Goal: Register for event/course

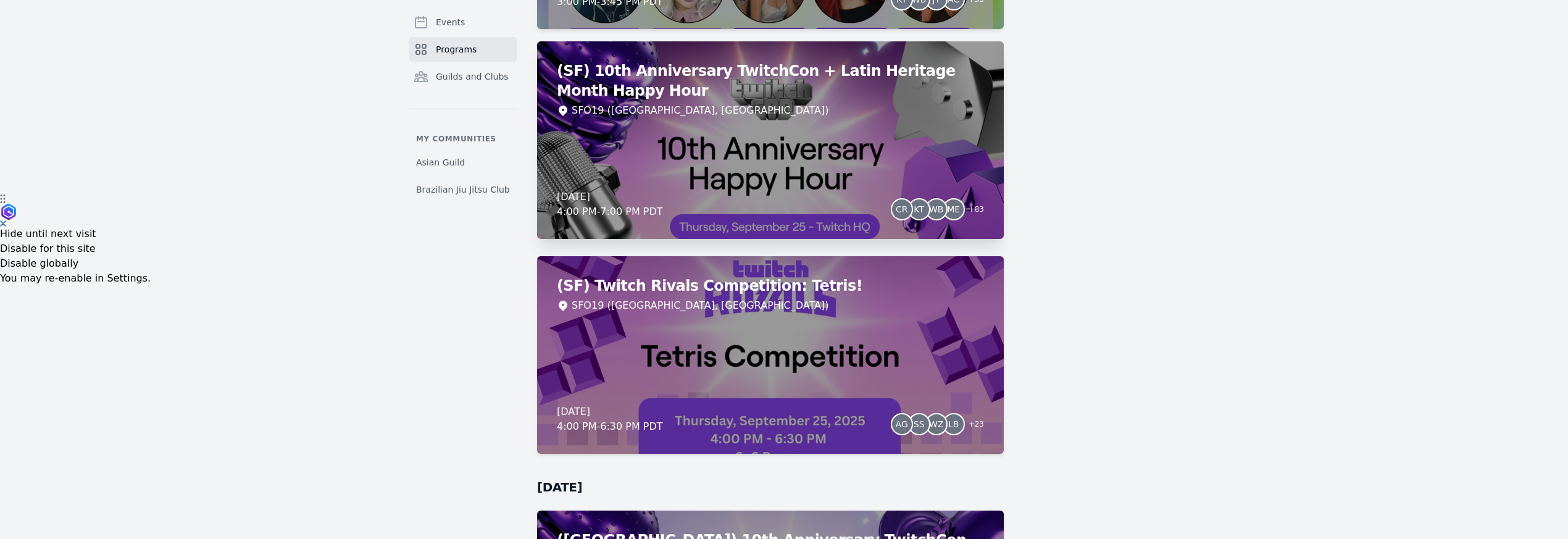
scroll to position [349, 0]
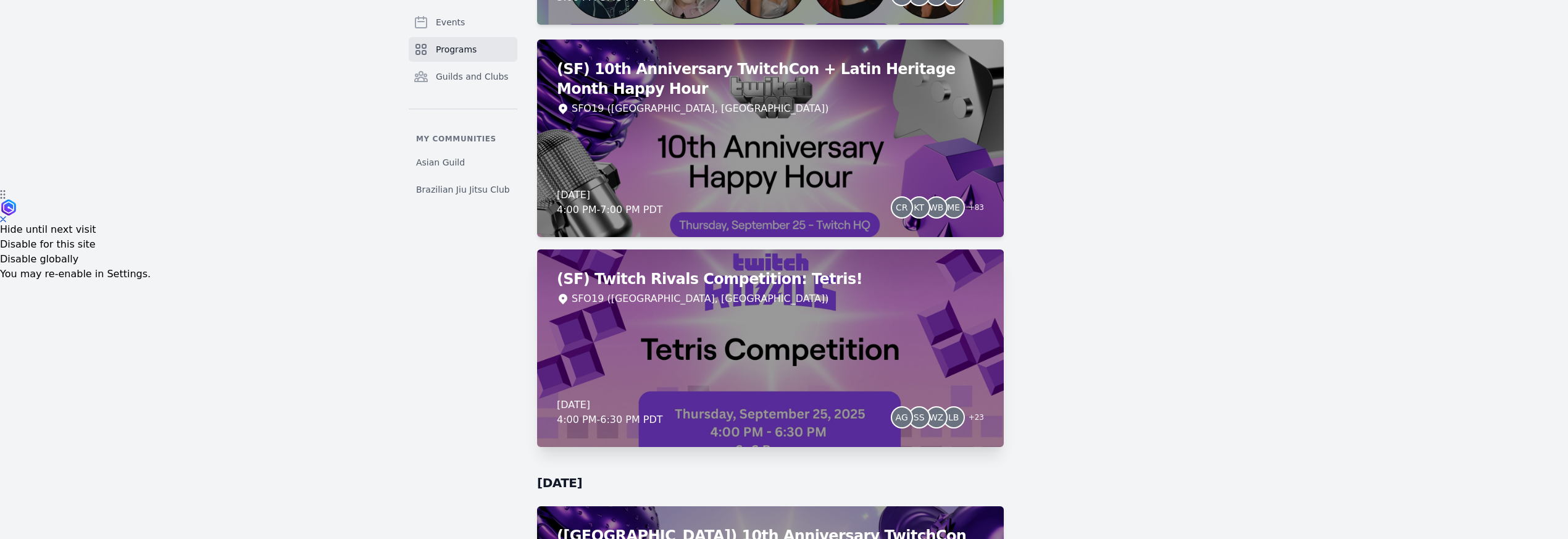
click at [771, 292] on div "SFO19 ([GEOGRAPHIC_DATA], [GEOGRAPHIC_DATA])" at bounding box center [770, 299] width 427 height 15
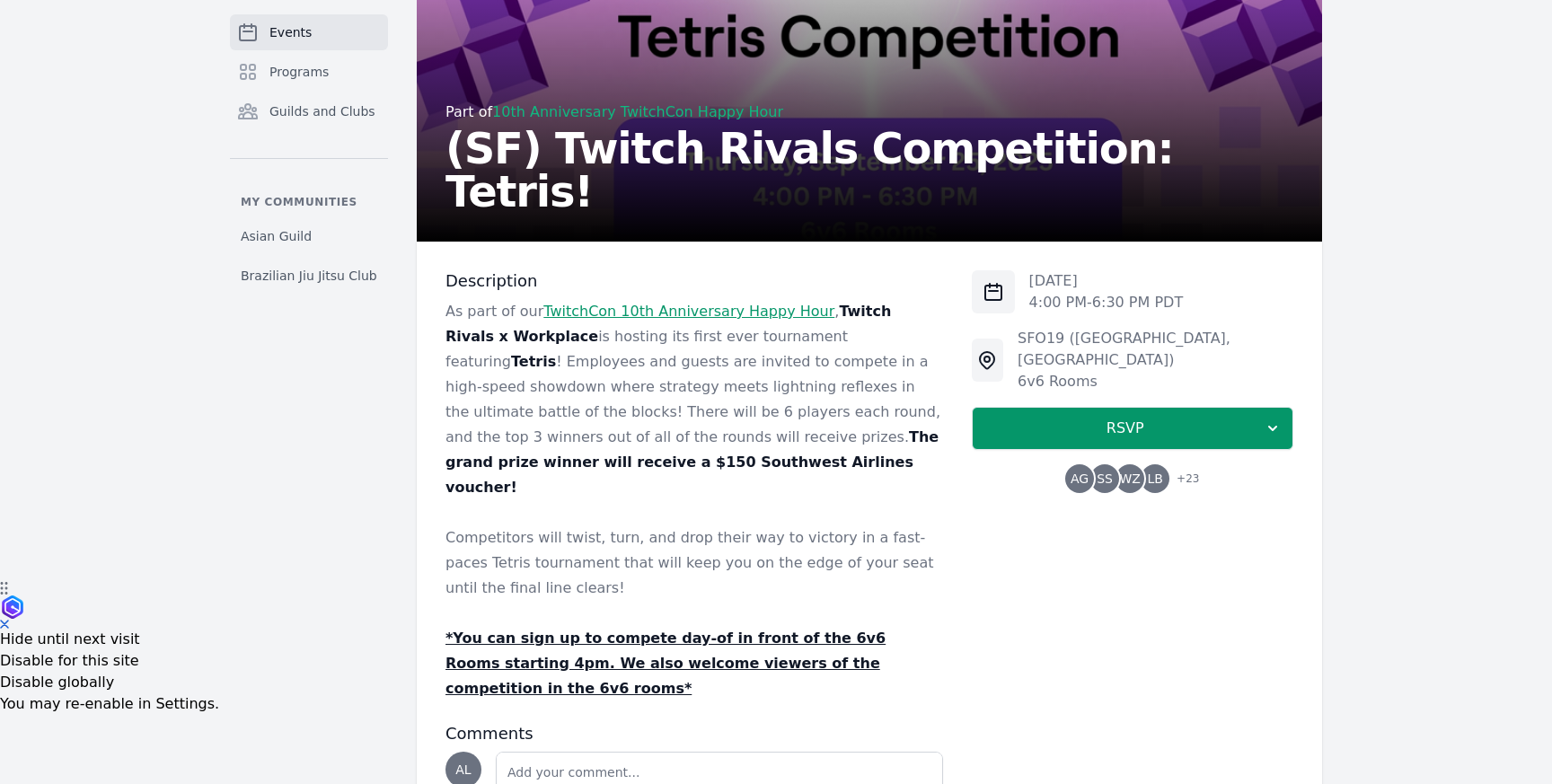
scroll to position [310, 0]
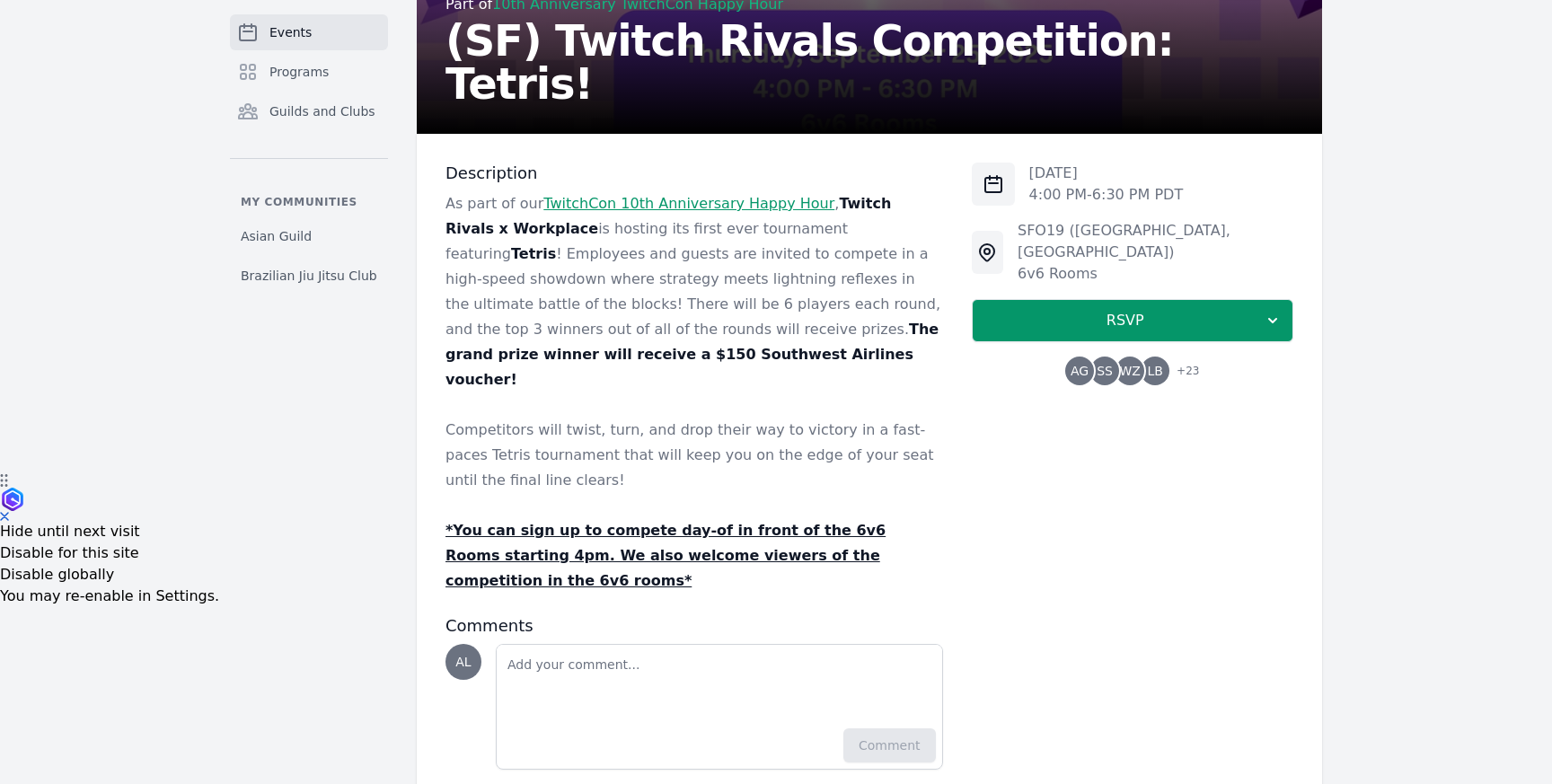
click at [703, 521] on u "*You can sign up to compete day-of in front of the 6v6 Rooms starting 4pm. We a…" at bounding box center [666, 555] width 440 height 67
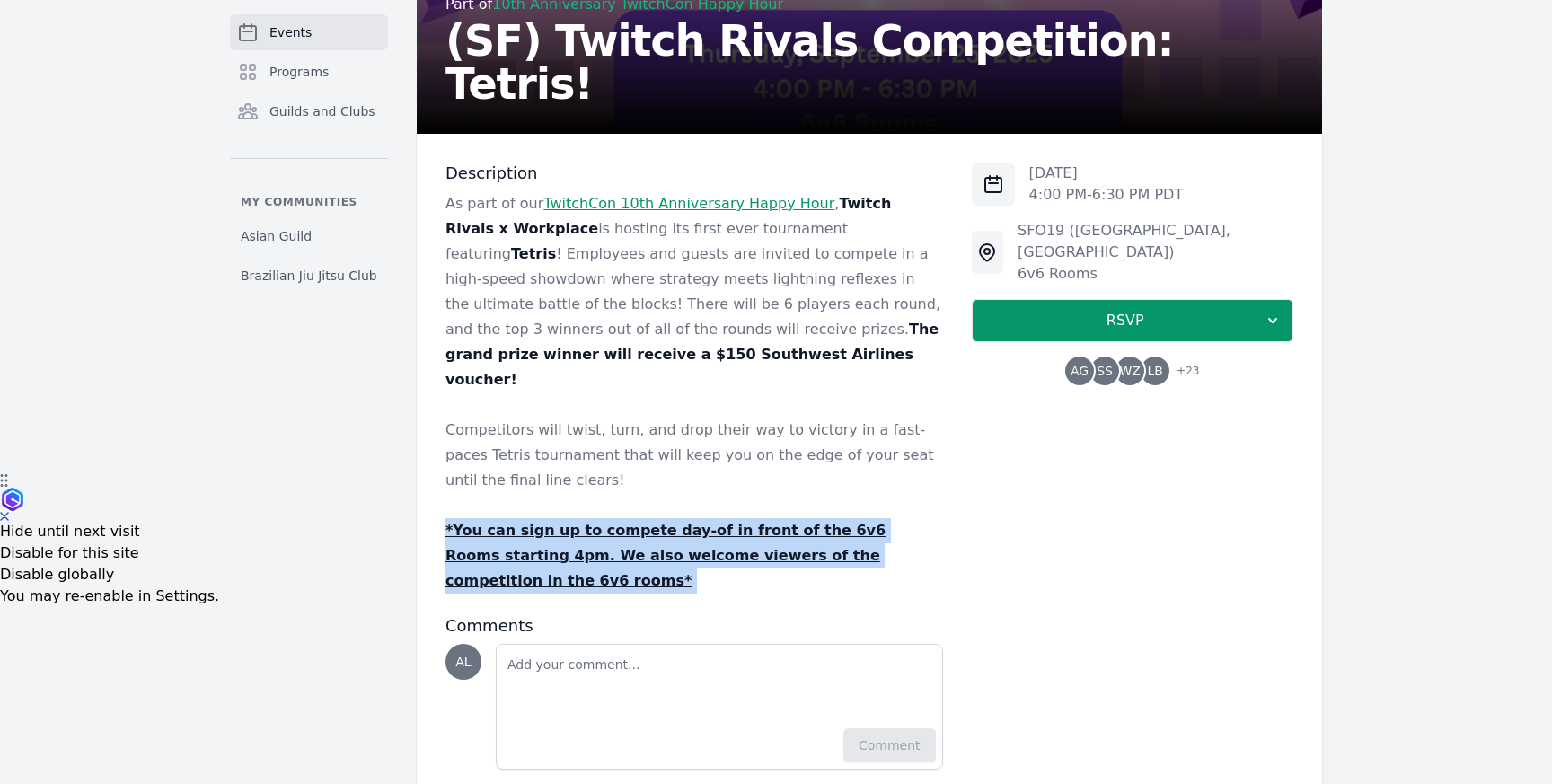
click at [703, 521] on u "*You can sign up to compete day-of in front of the 6v6 Rooms starting 4pm. We a…" at bounding box center [666, 555] width 440 height 67
click at [591, 207] on link "TwitchCon 10th Anniversary Happy Hour" at bounding box center [688, 204] width 291 height 17
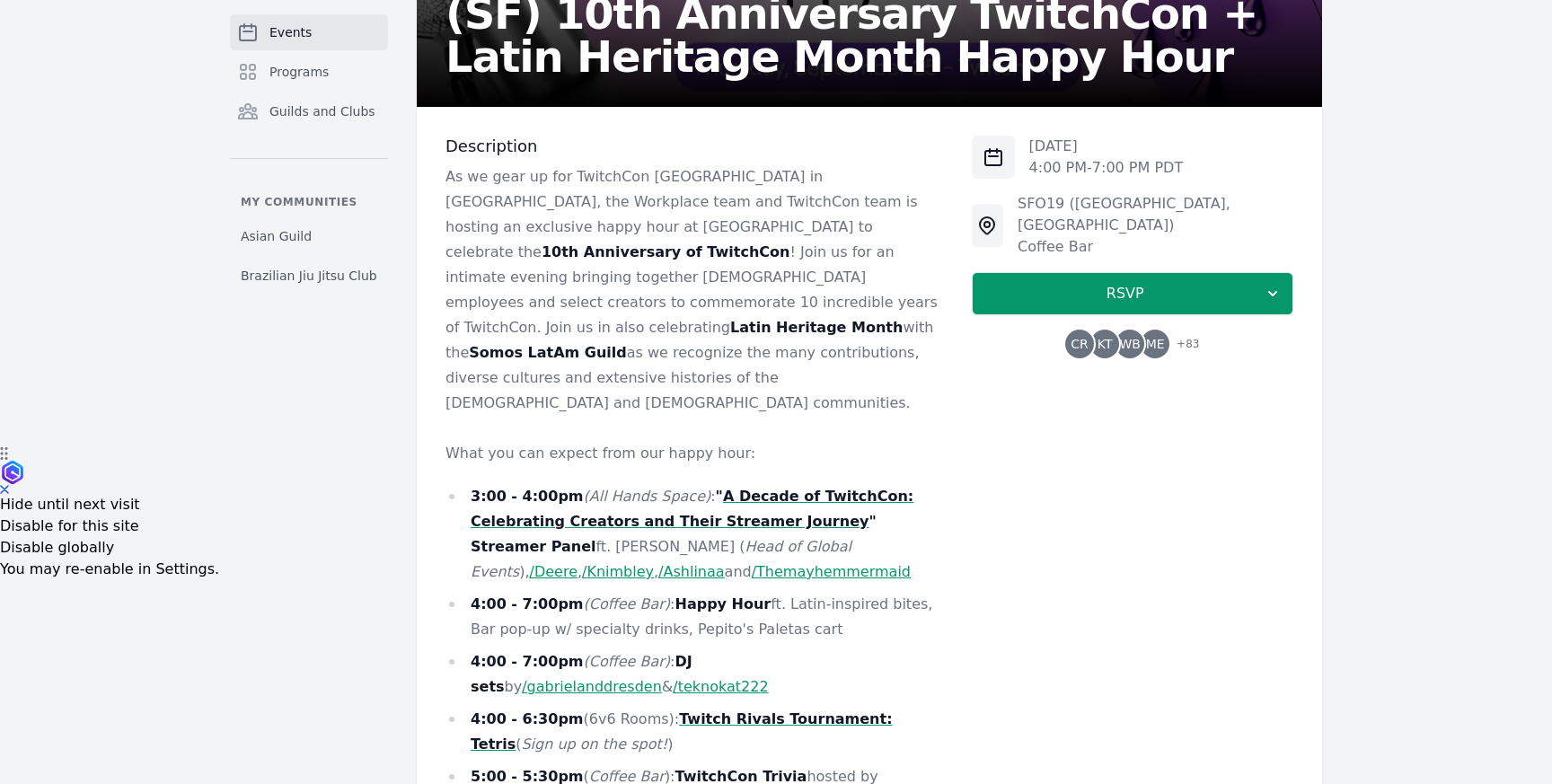
scroll to position [409, 0]
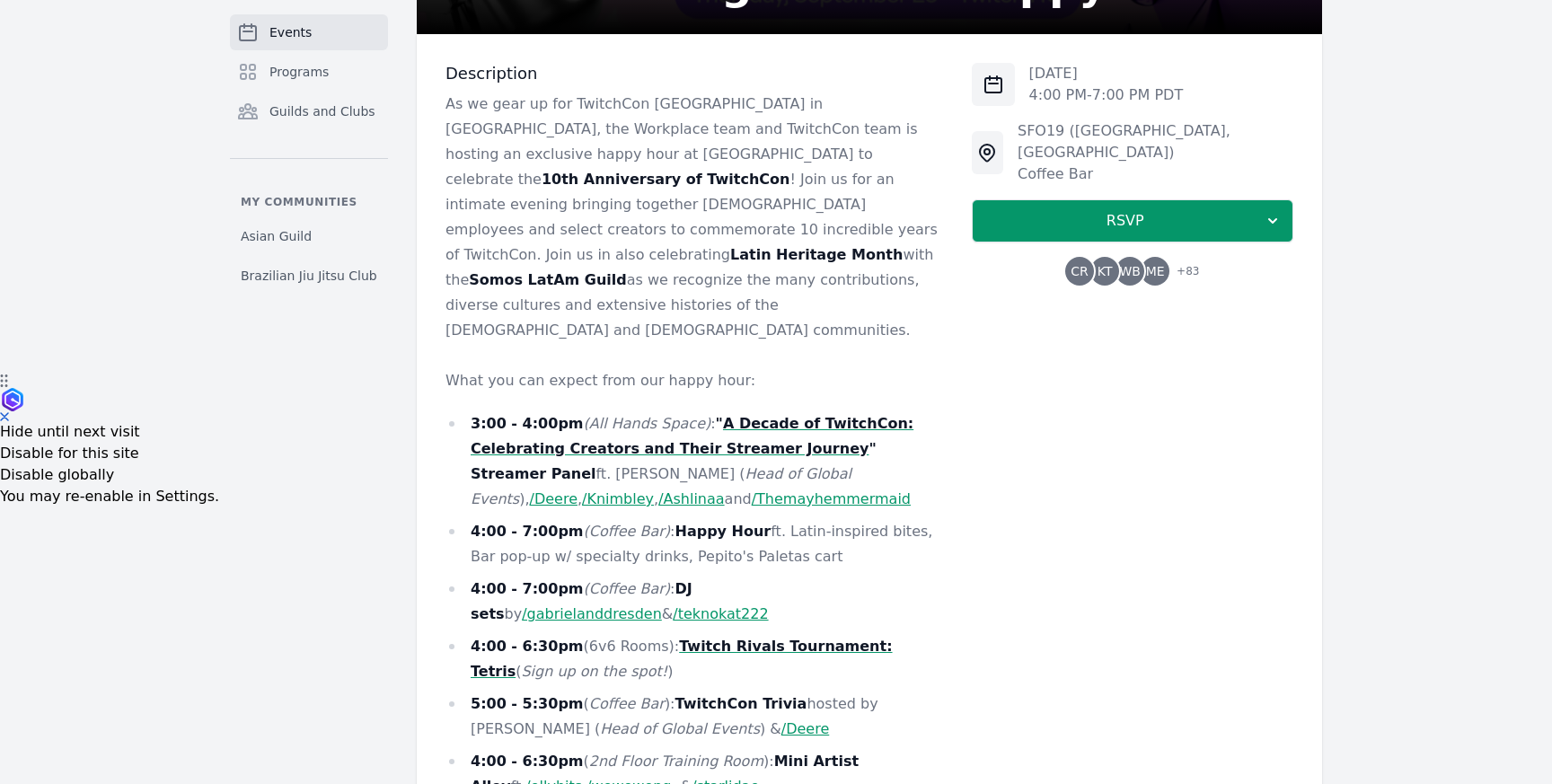
click at [678, 522] on strong "Happy Hour" at bounding box center [724, 531] width 96 height 17
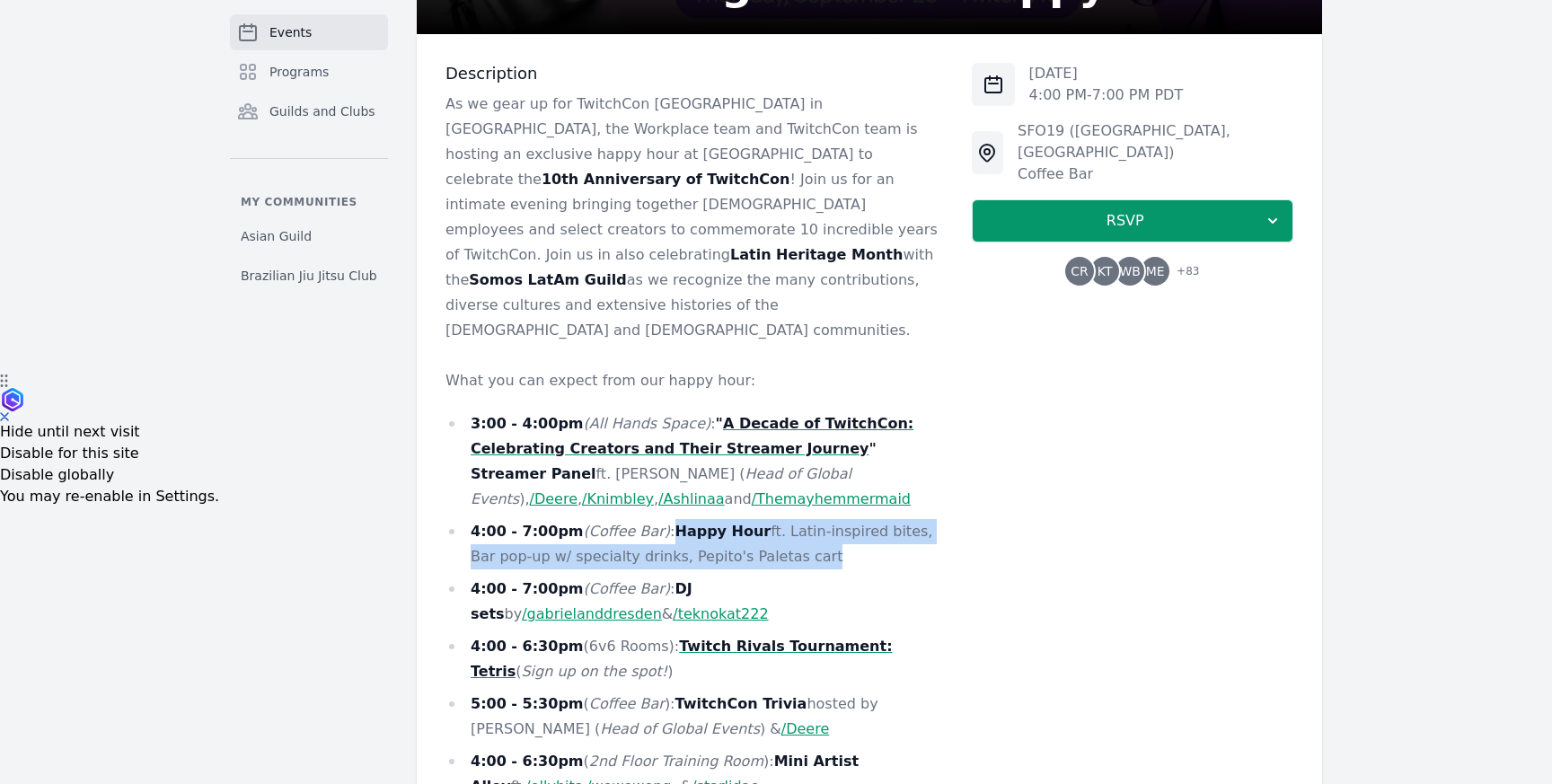
drag, startPoint x: 678, startPoint y: 488, endPoint x: 793, endPoint y: 507, distance: 116.6
click at [793, 519] on li "4:00 - 7:00pm (Coffee Bar) : Happy Hour ft. Latin-inspired bites, Bar pop-up w/…" at bounding box center [695, 544] width 497 height 50
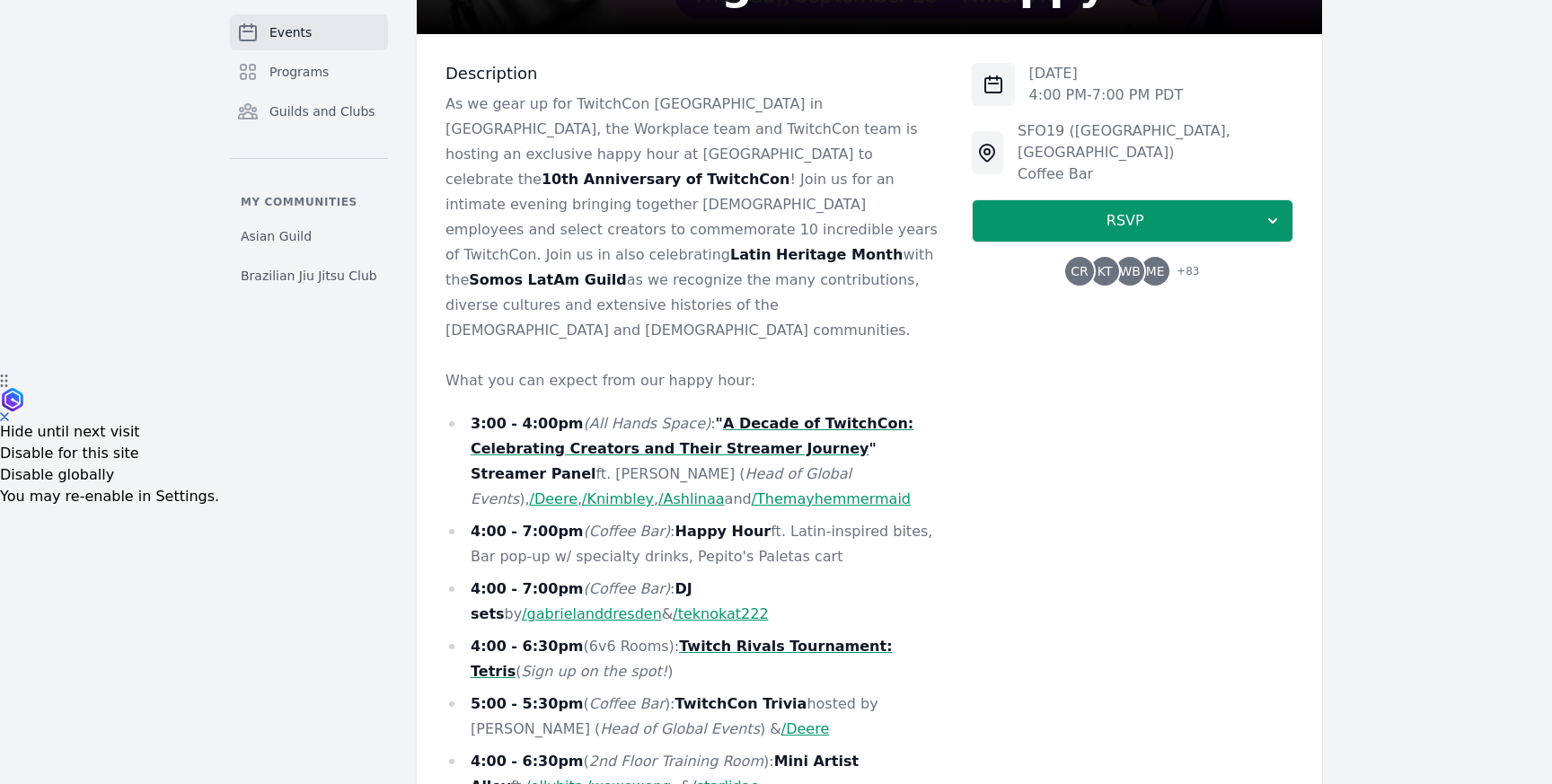
click at [793, 519] on li "4:00 - 7:00pm (Coffee Bar) : Happy Hour ft. Latin-inspired bites, Bar pop-up w/…" at bounding box center [695, 544] width 497 height 50
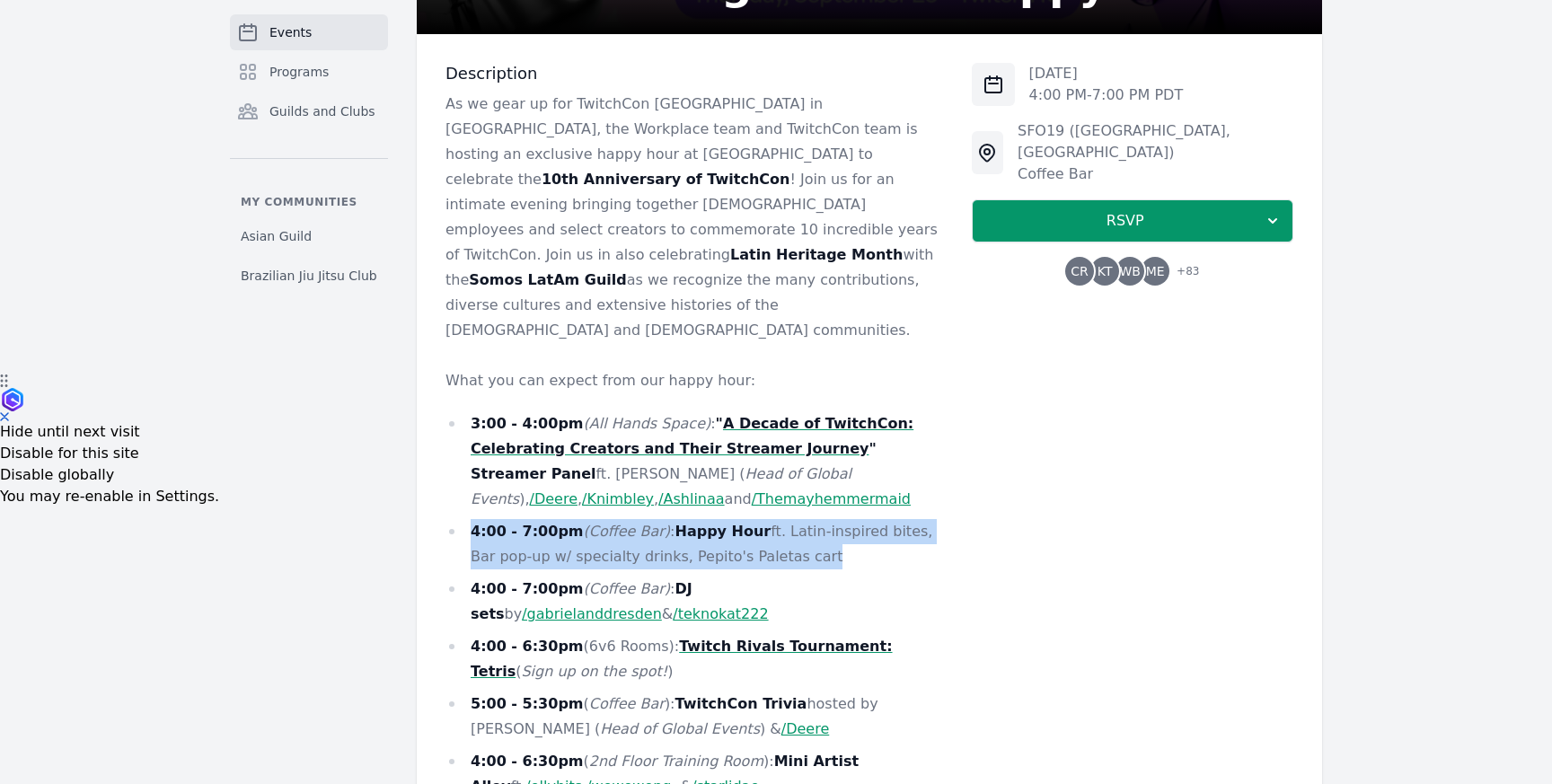
click at [793, 519] on li "4:00 - 7:00pm (Coffee Bar) : Happy Hour ft. Latin-inspired bites, Bar pop-up w/…" at bounding box center [695, 544] width 497 height 50
click at [783, 519] on ul "3:00 - 4:00pm (All Hands Space) : " A Decade of TwitchCon: Celebrating Creators…" at bounding box center [695, 694] width 497 height 567
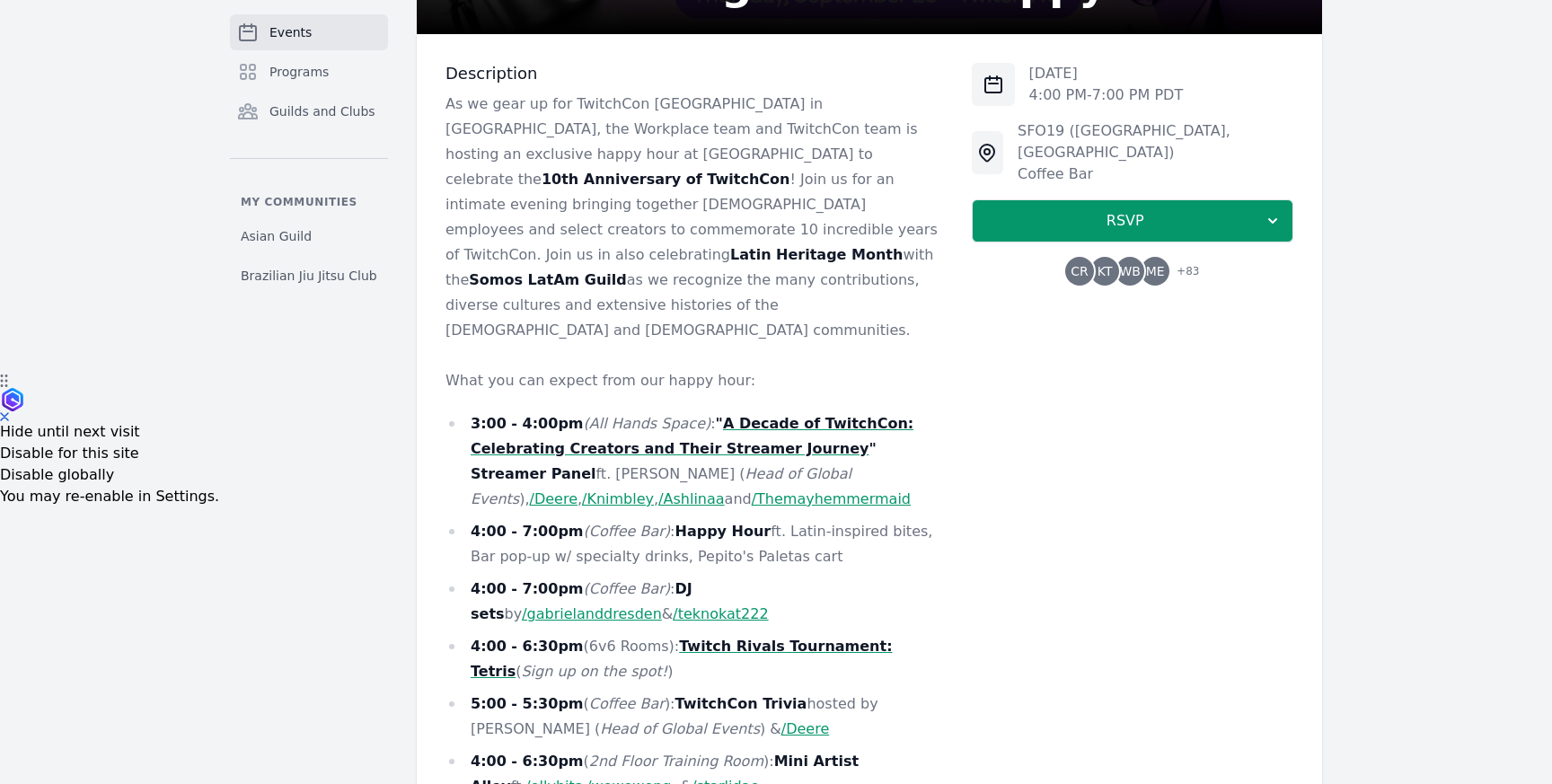
click at [783, 519] on ul "3:00 - 4:00pm (All Hands Space) : " A Decade of TwitchCon: Celebrating Creators…" at bounding box center [695, 694] width 497 height 567
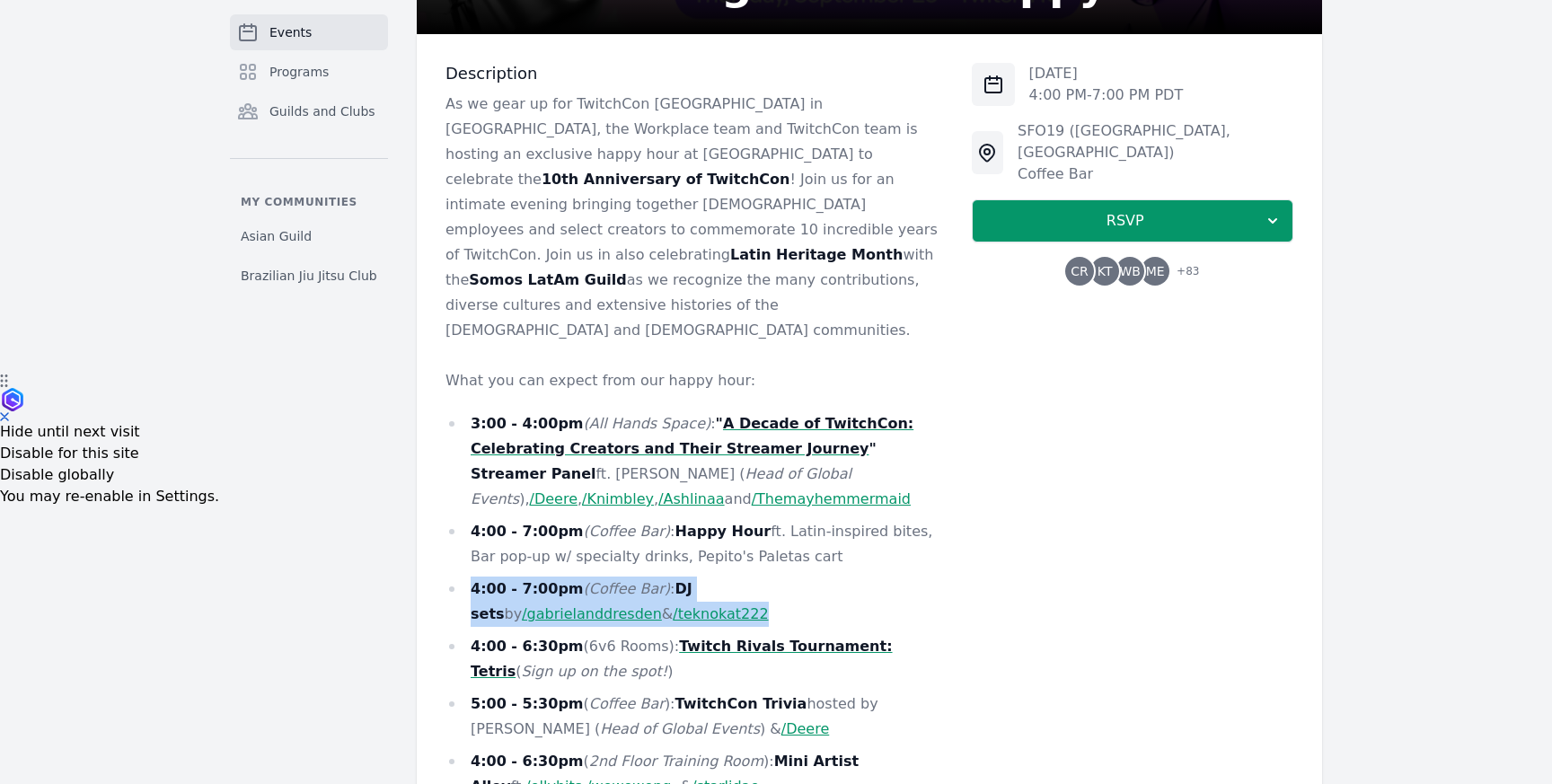
click at [783, 519] on ul "3:00 - 4:00pm (All Hands Space) : " A Decade of TwitchCon: Celebrating Creators…" at bounding box center [695, 694] width 497 height 567
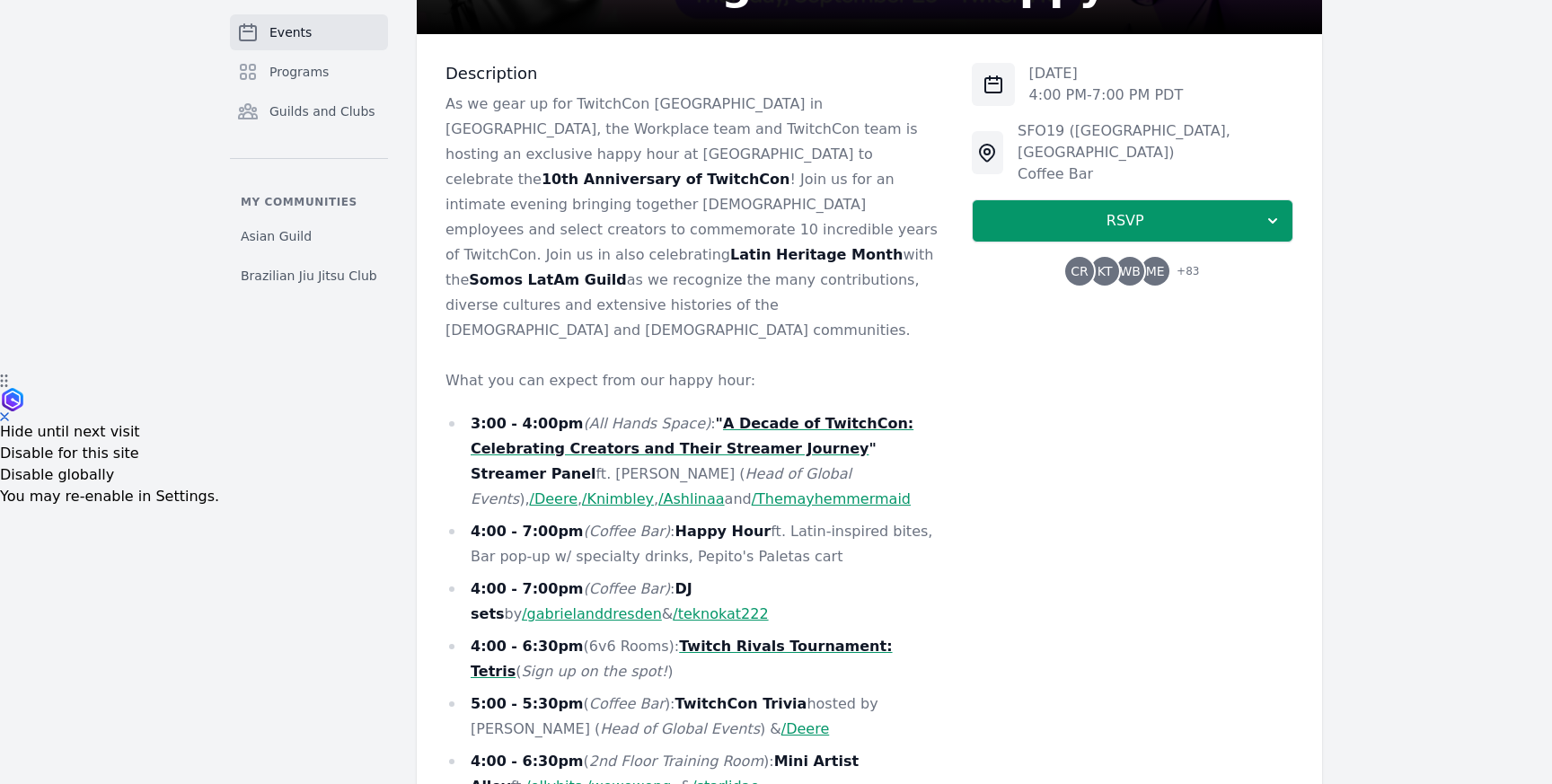
click at [776, 519] on li "4:00 - 7:00pm (Coffee Bar) : Happy Hour ft. Latin-inspired bites, Bar pop-up w/…" at bounding box center [695, 544] width 497 height 50
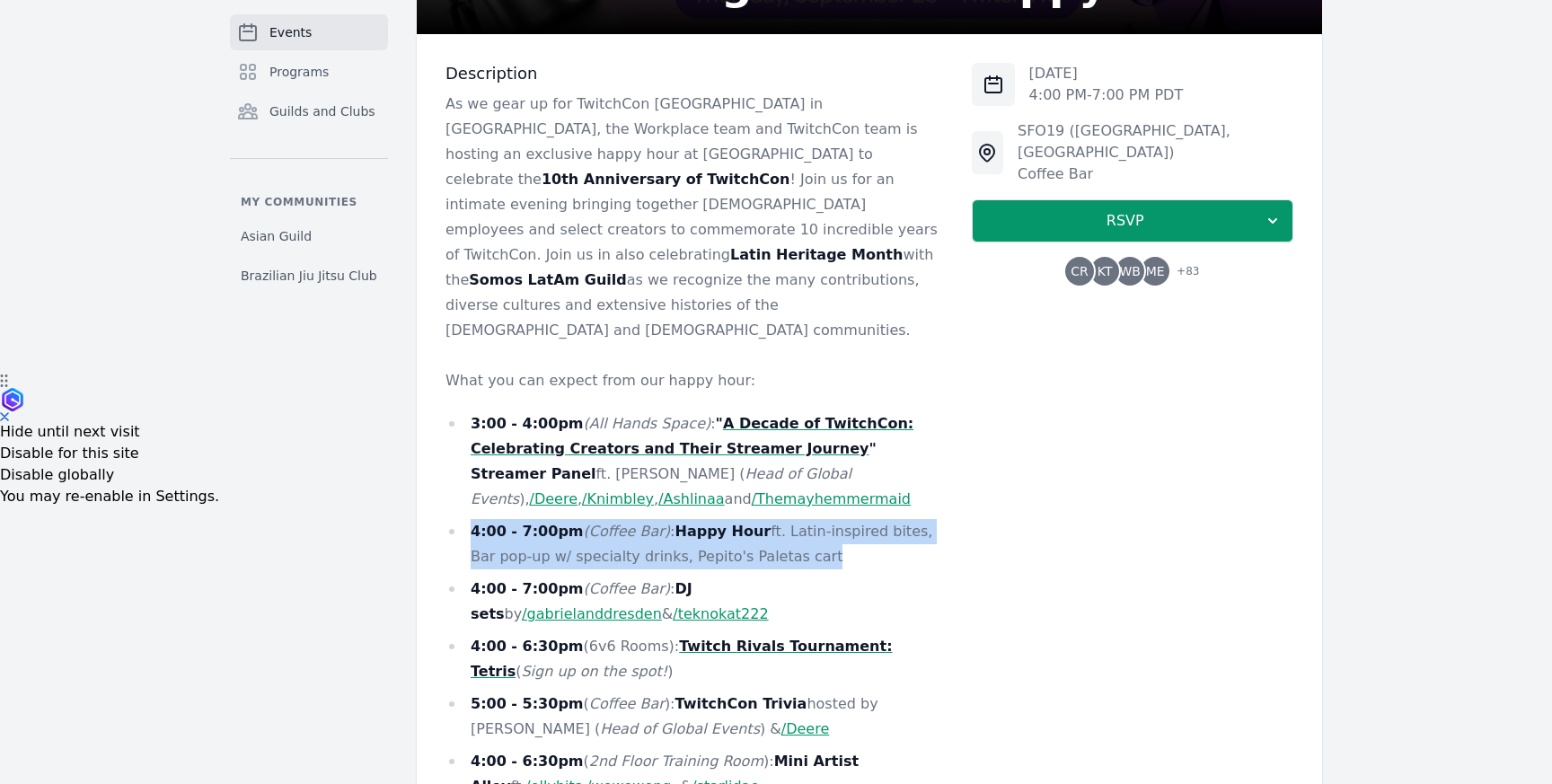
click at [776, 519] on li "4:00 - 7:00pm (Coffee Bar) : Happy Hour ft. Latin-inspired bites, Bar pop-up w/…" at bounding box center [695, 544] width 497 height 50
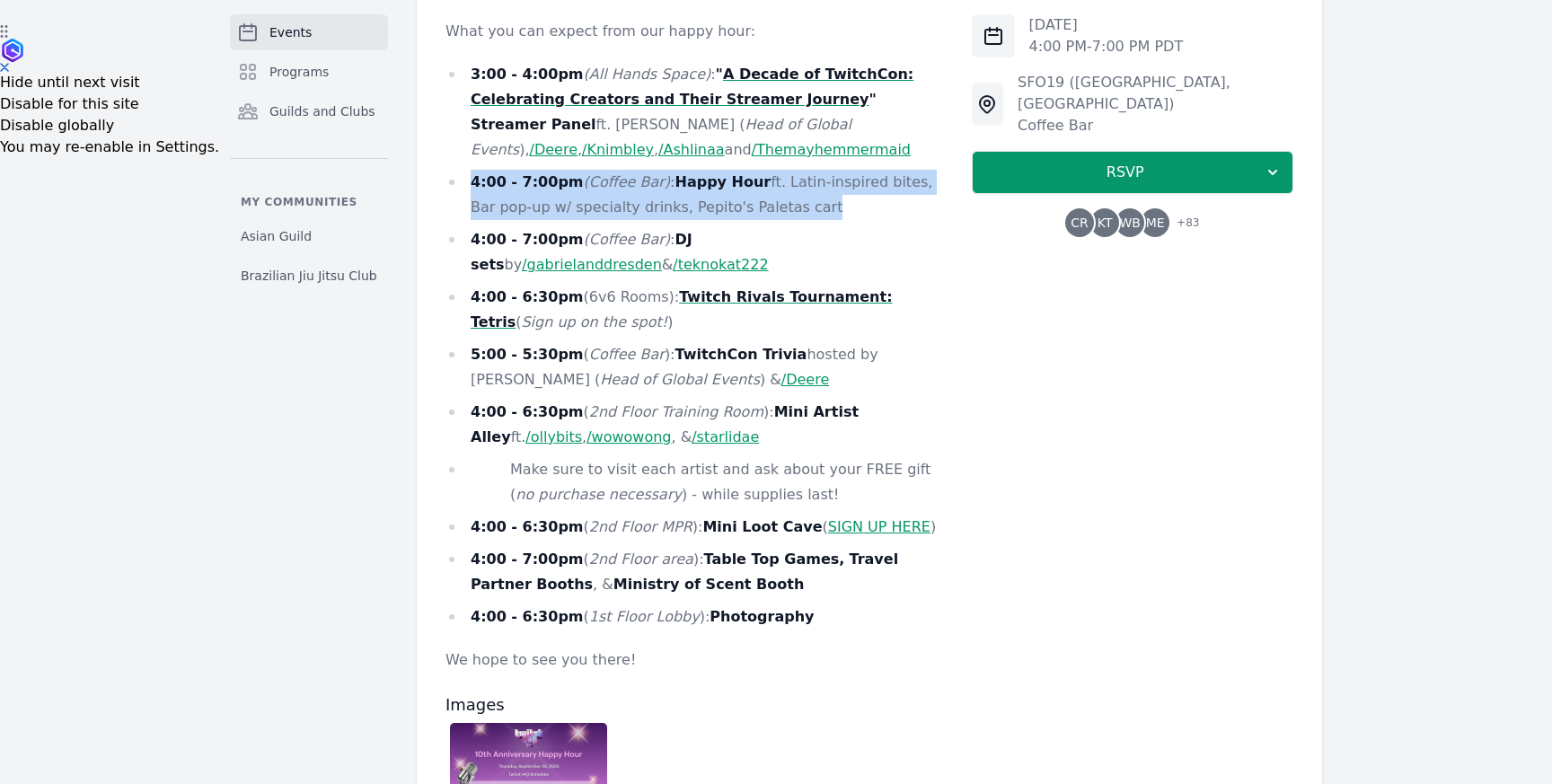
scroll to position [784, 0]
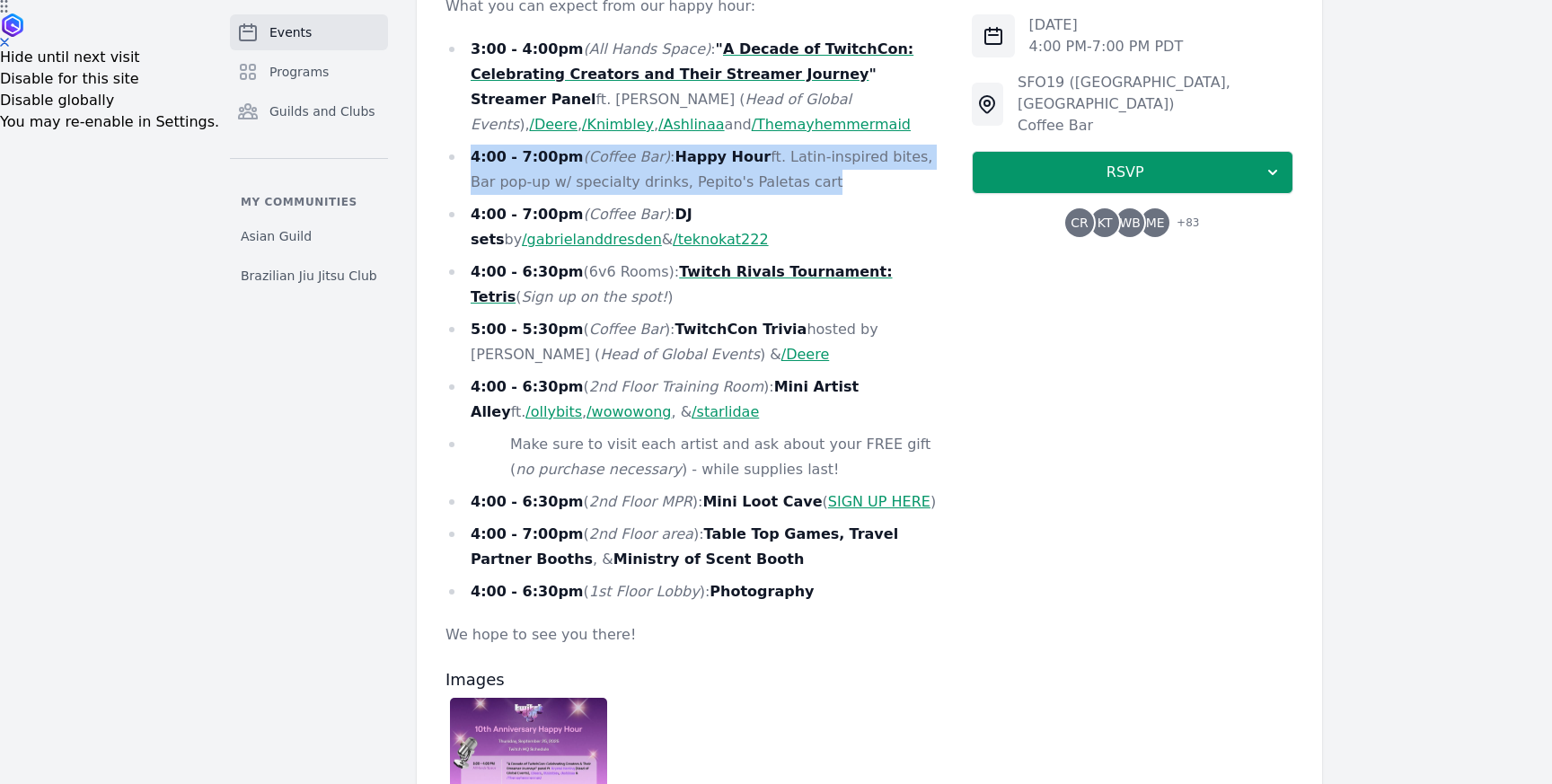
click at [838, 493] on link "SIGN UP HERE" at bounding box center [880, 502] width 103 height 17
